Goal: Task Accomplishment & Management: Manage account settings

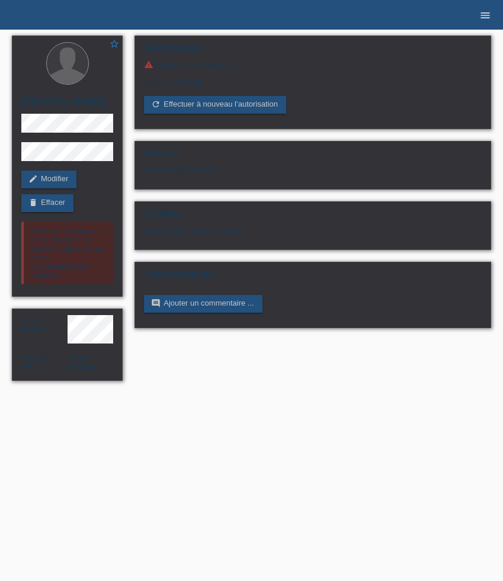
click at [489, 13] on icon "menu" at bounding box center [485, 15] width 12 height 12
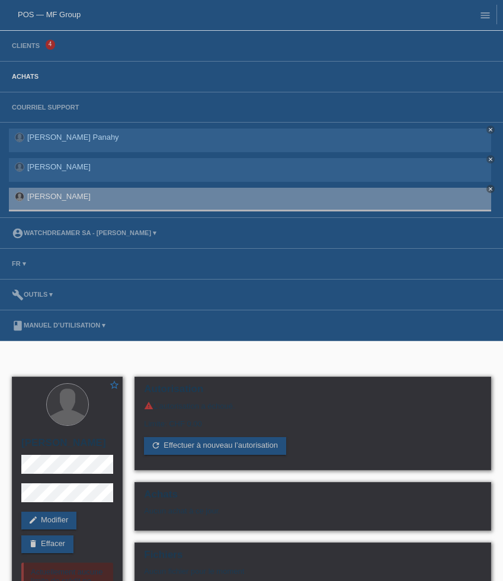
click at [33, 75] on link "Achats" at bounding box center [25, 76] width 39 height 7
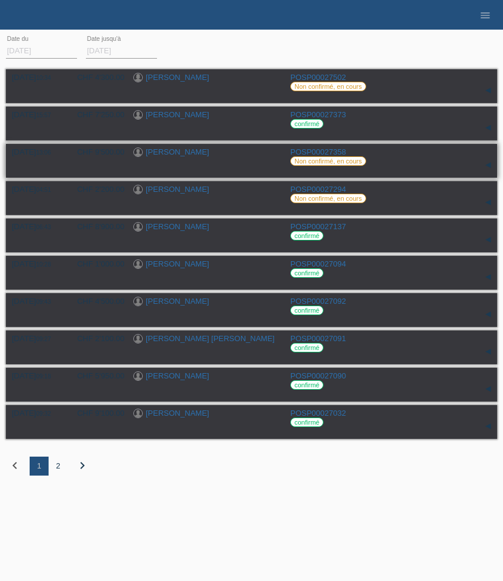
click at [441, 171] on div "[DATE] 13:06 CHF 9'500.00 [PERSON_NAME] POSP00027358 Non confirmé, en cours" at bounding box center [251, 161] width 479 height 27
click at [165, 155] on link "[PERSON_NAME]" at bounding box center [177, 152] width 63 height 9
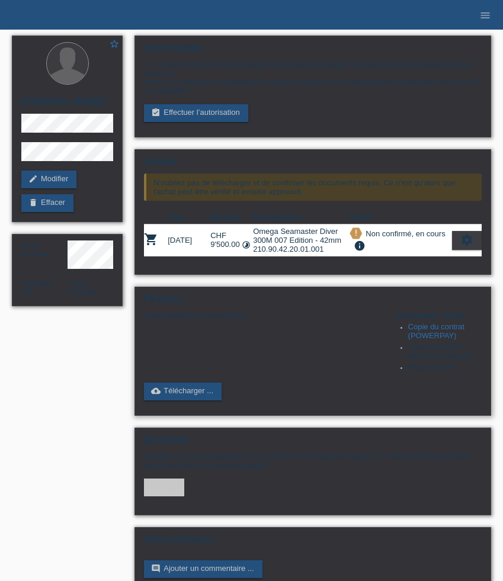
scroll to position [40, 0]
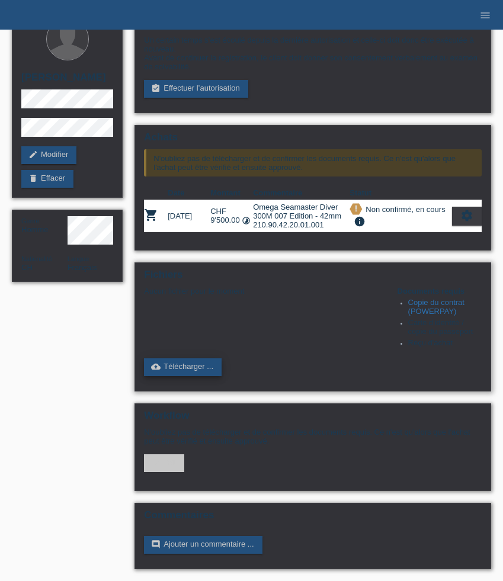
click at [190, 364] on link "cloud_upload Télécharger ..." at bounding box center [183, 367] width 78 height 18
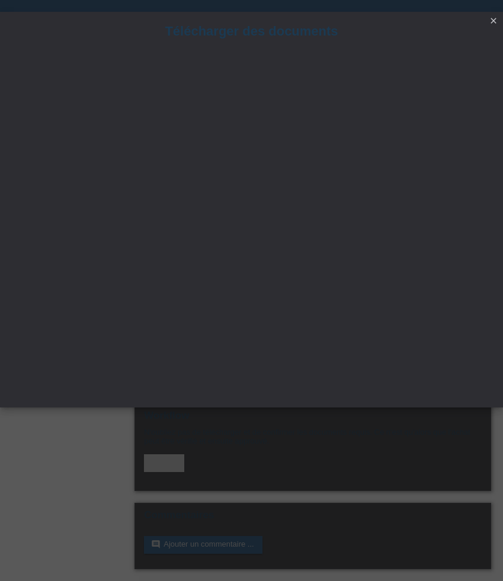
click at [495, 22] on icon "close" at bounding box center [493, 20] width 9 height 9
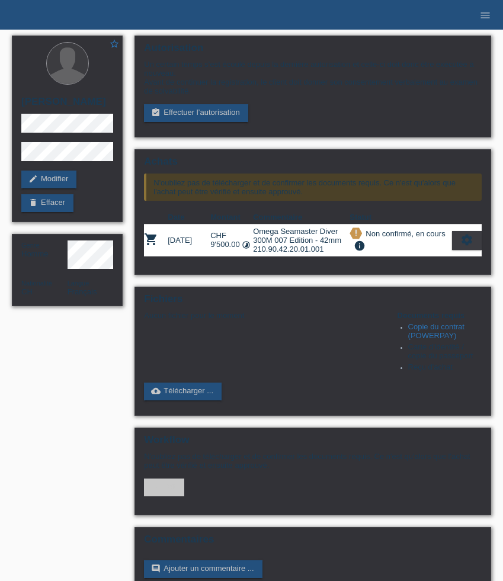
scroll to position [40, 0]
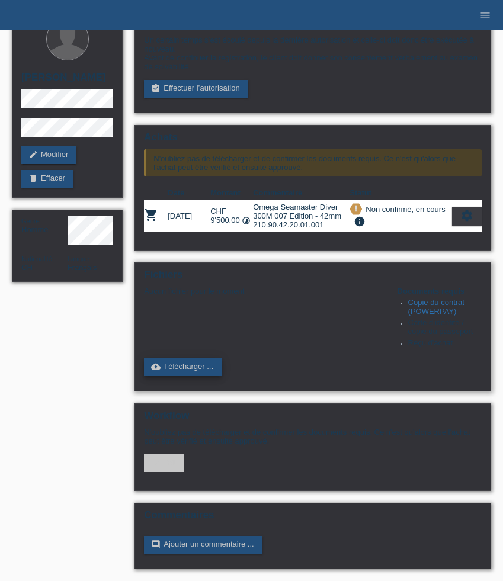
click at [197, 361] on link "cloud_upload Télécharger ..." at bounding box center [183, 367] width 78 height 18
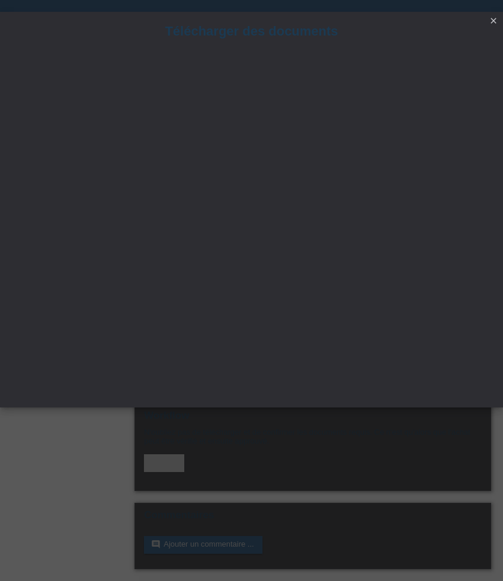
click at [495, 23] on icon "close" at bounding box center [493, 20] width 9 height 9
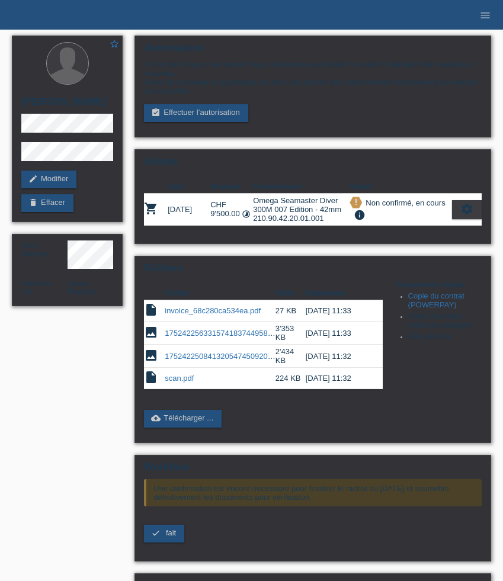
scroll to position [40, 0]
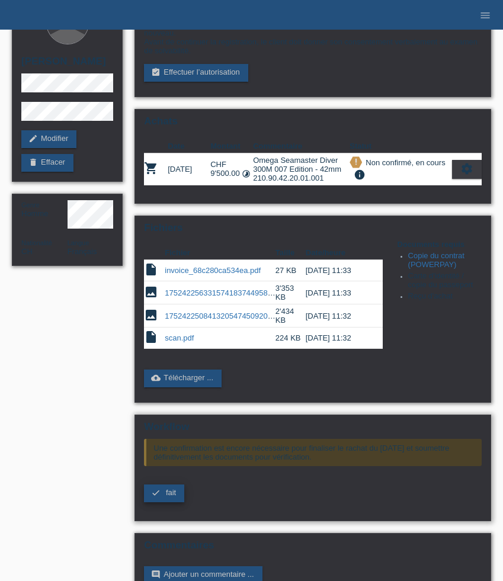
click at [169, 497] on span "fait" at bounding box center [171, 492] width 10 height 9
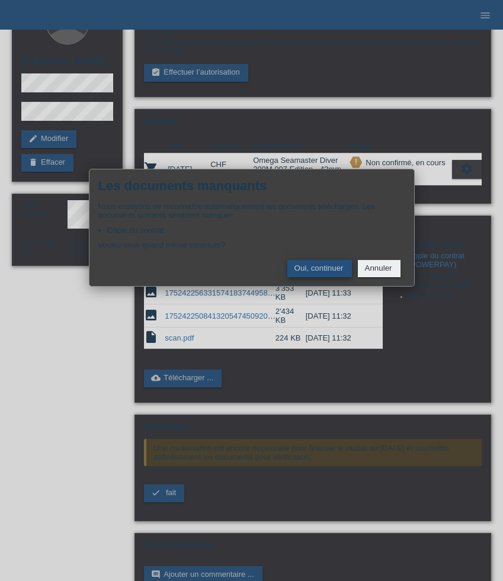
click at [320, 272] on button "Oui, continuer" at bounding box center [319, 268] width 65 height 17
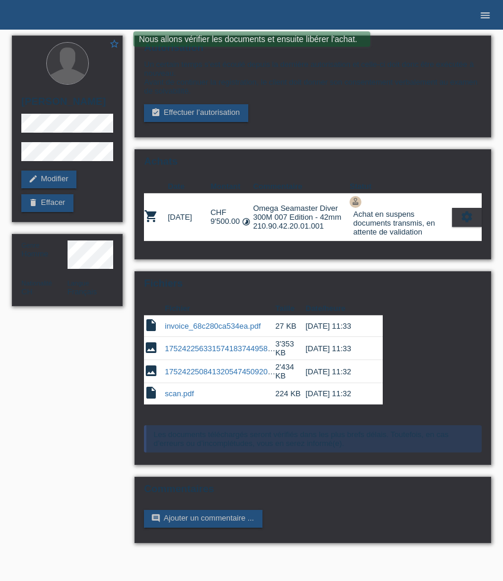
click at [483, 20] on icon "menu" at bounding box center [485, 15] width 12 height 12
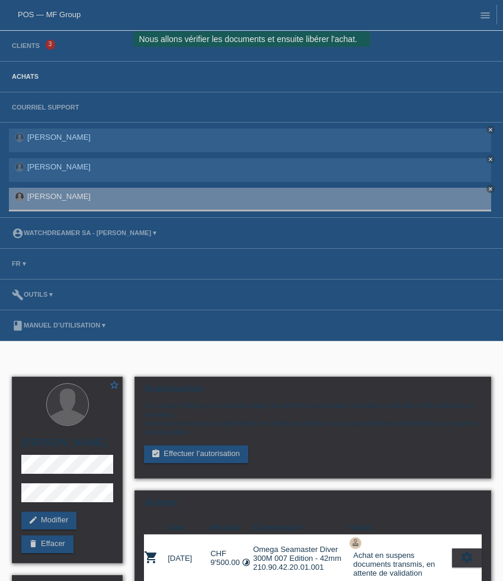
click at [24, 78] on link "Achats" at bounding box center [25, 76] width 39 height 7
